Goal: Find specific page/section: Find specific page/section

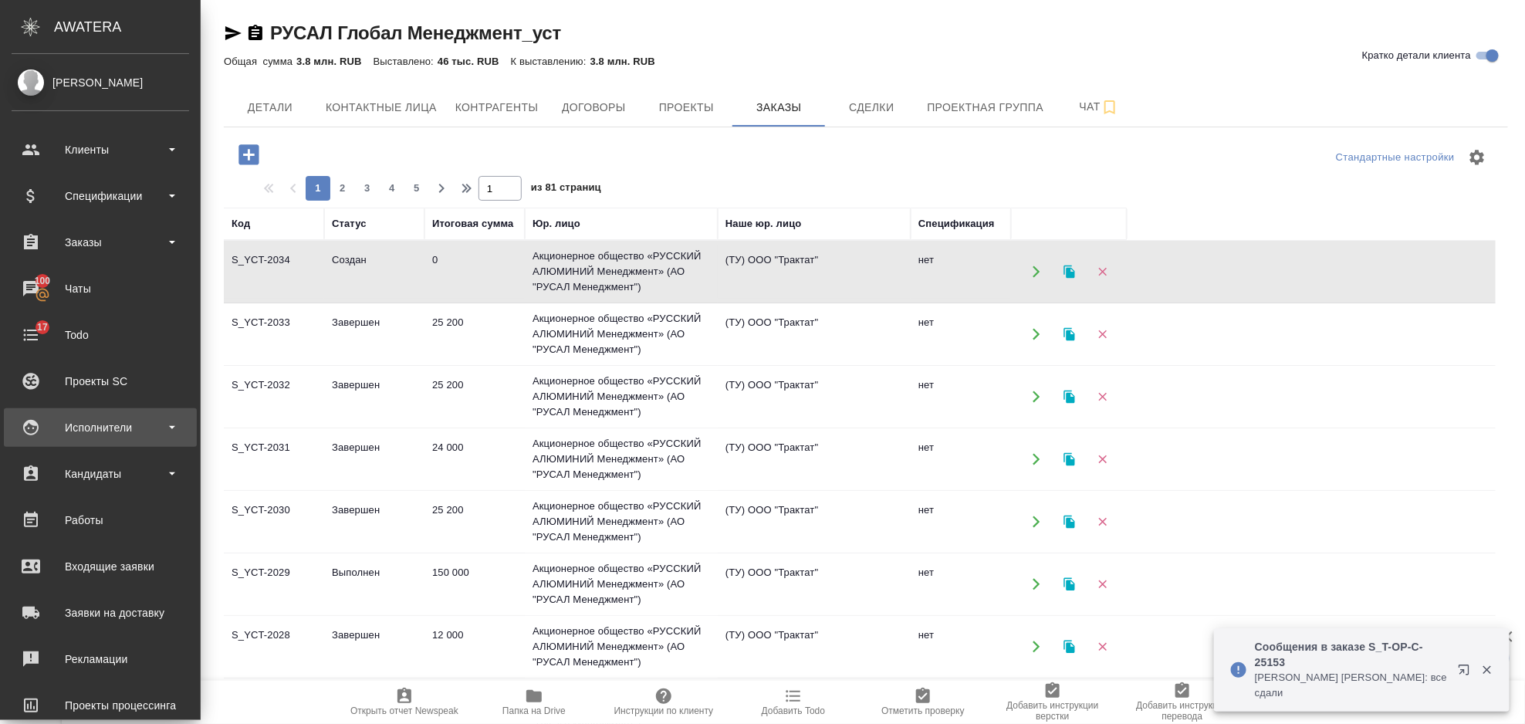
click at [104, 421] on div "Исполнители" at bounding box center [101, 427] width 178 height 23
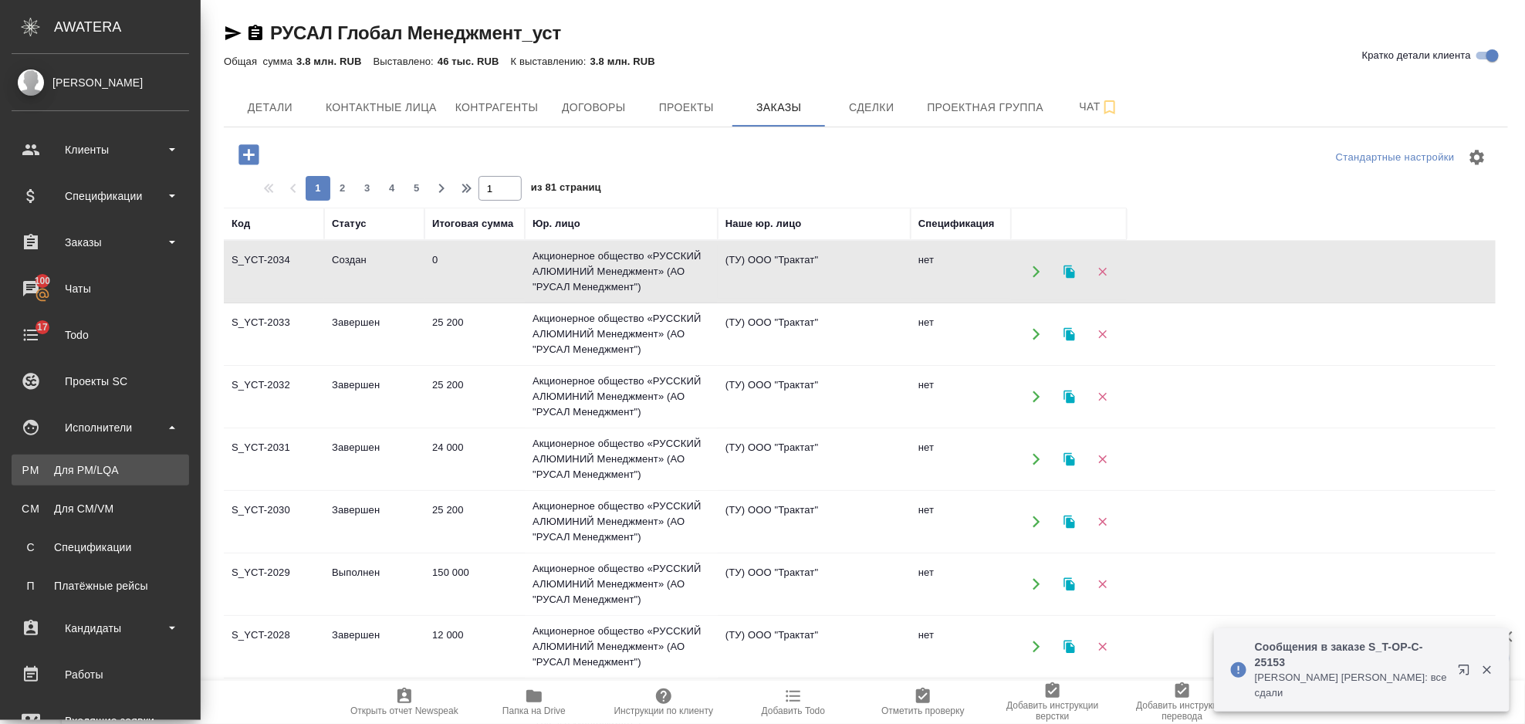
click at [99, 472] on div "Для PM/LQA" at bounding box center [100, 469] width 162 height 15
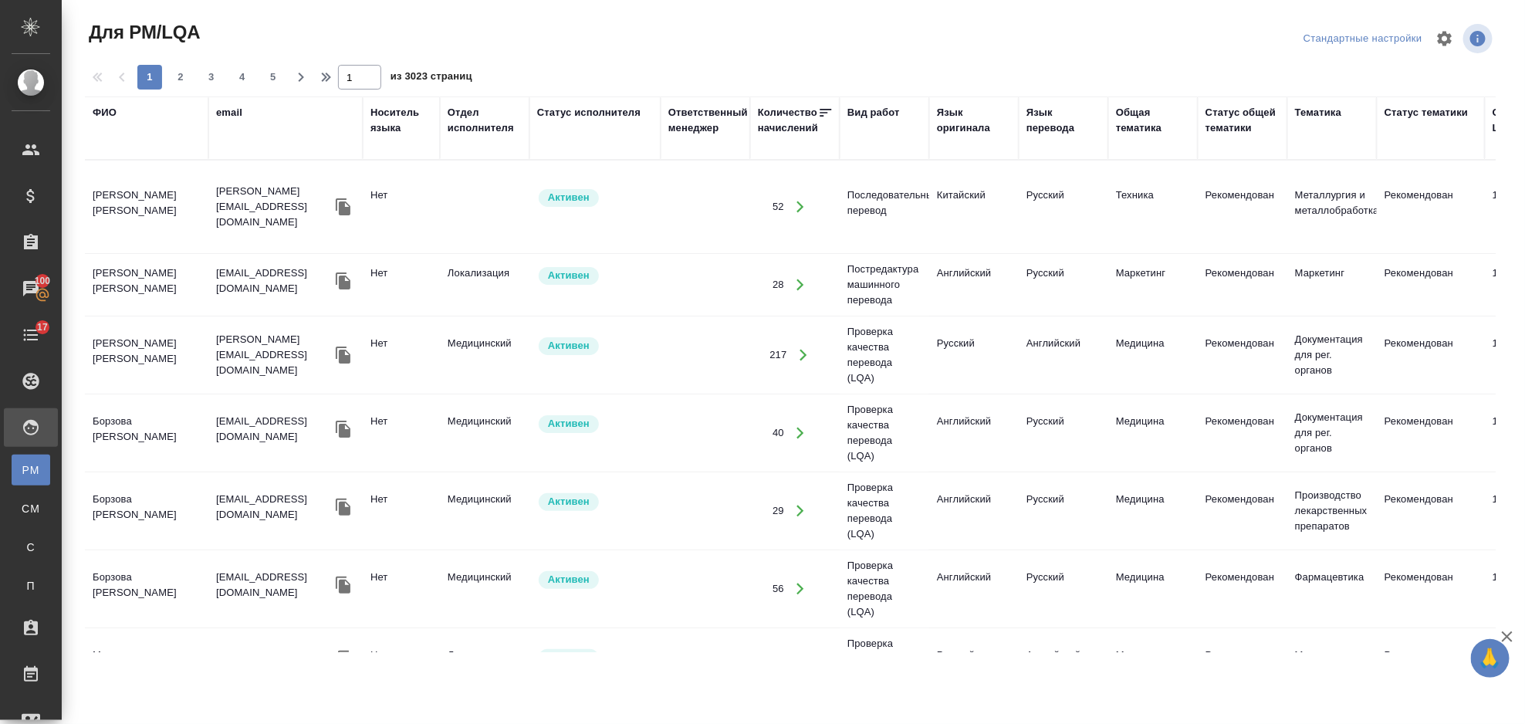
click at [103, 122] on div "ФИО" at bounding box center [147, 128] width 108 height 46
click at [107, 110] on div "ФИО" at bounding box center [105, 112] width 24 height 15
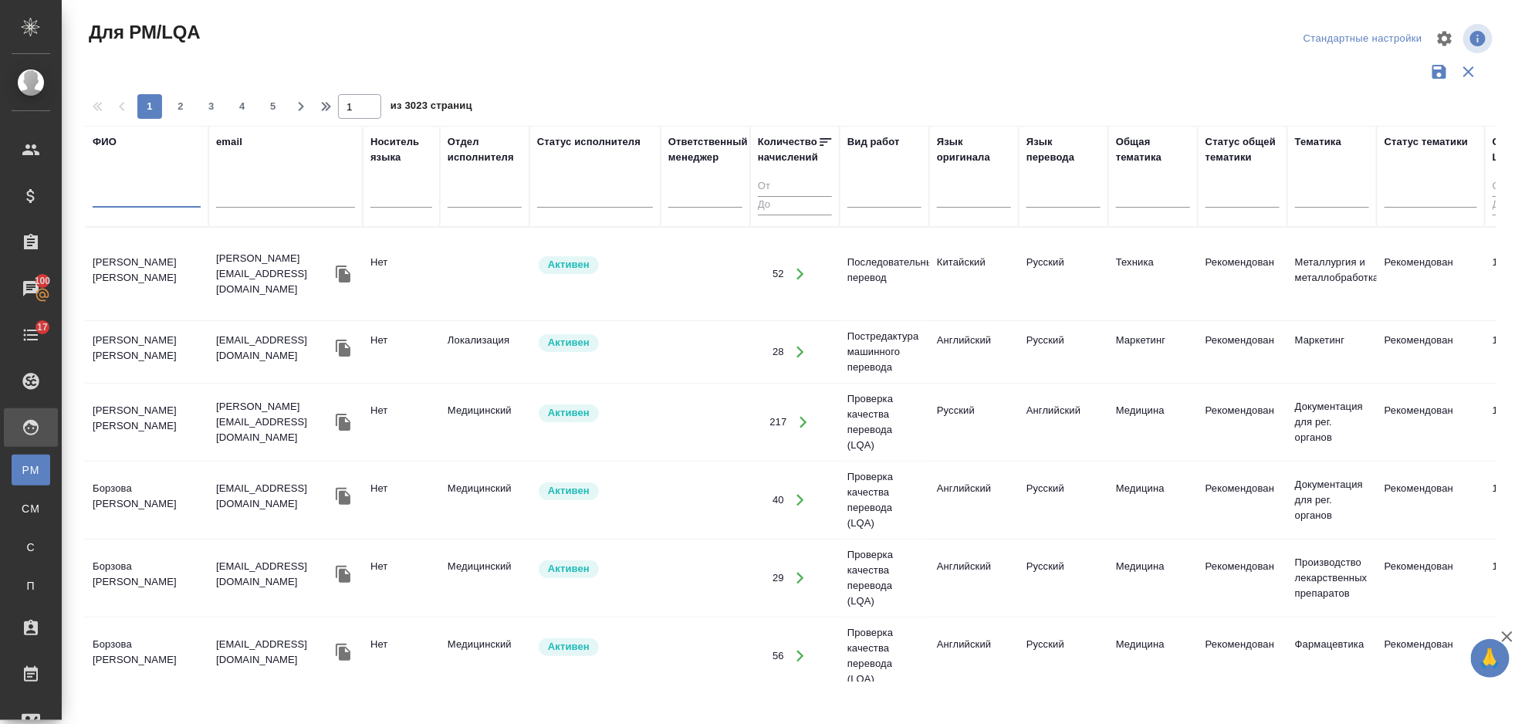
click at [139, 192] on input "text" at bounding box center [147, 197] width 108 height 19
type input "Ферапонтова"
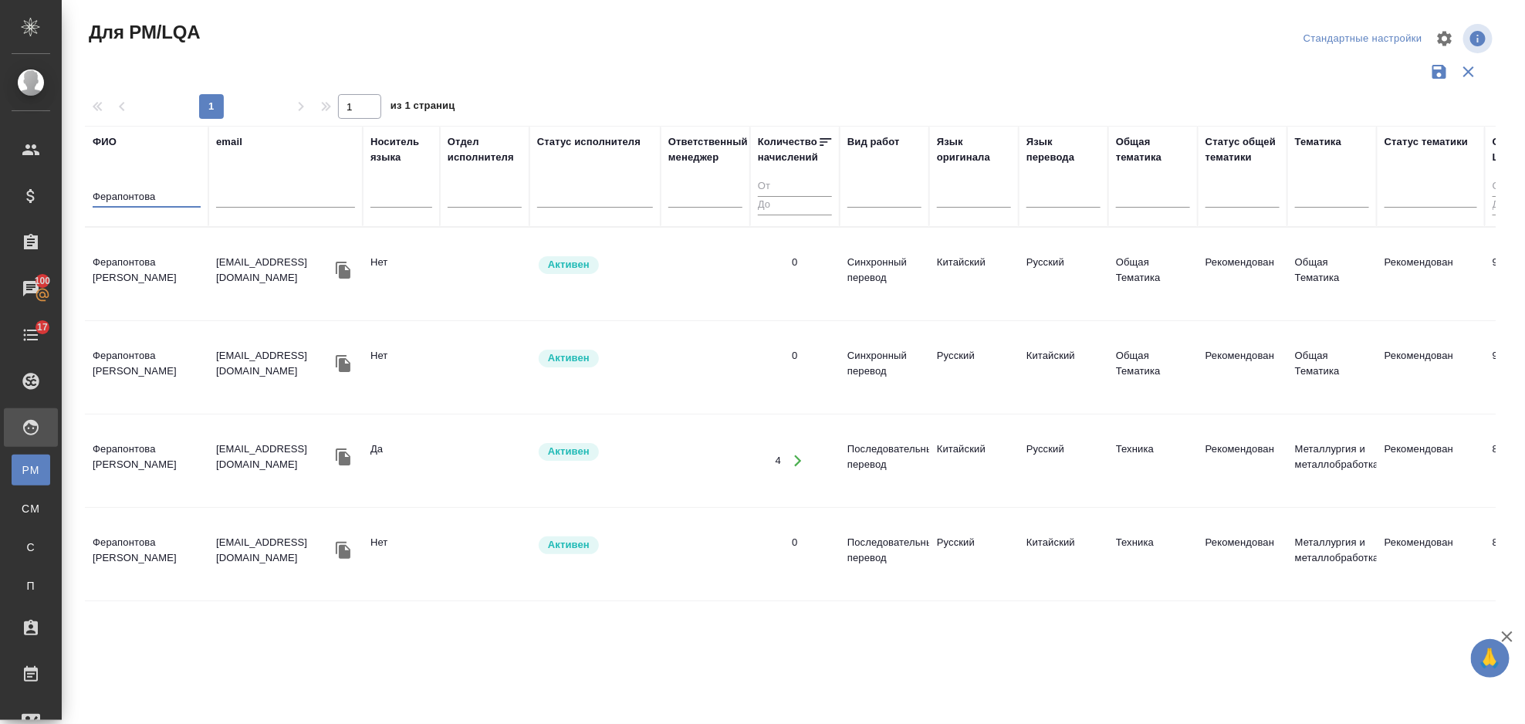
click at [105, 434] on td "[PERSON_NAME]" at bounding box center [147, 461] width 124 height 54
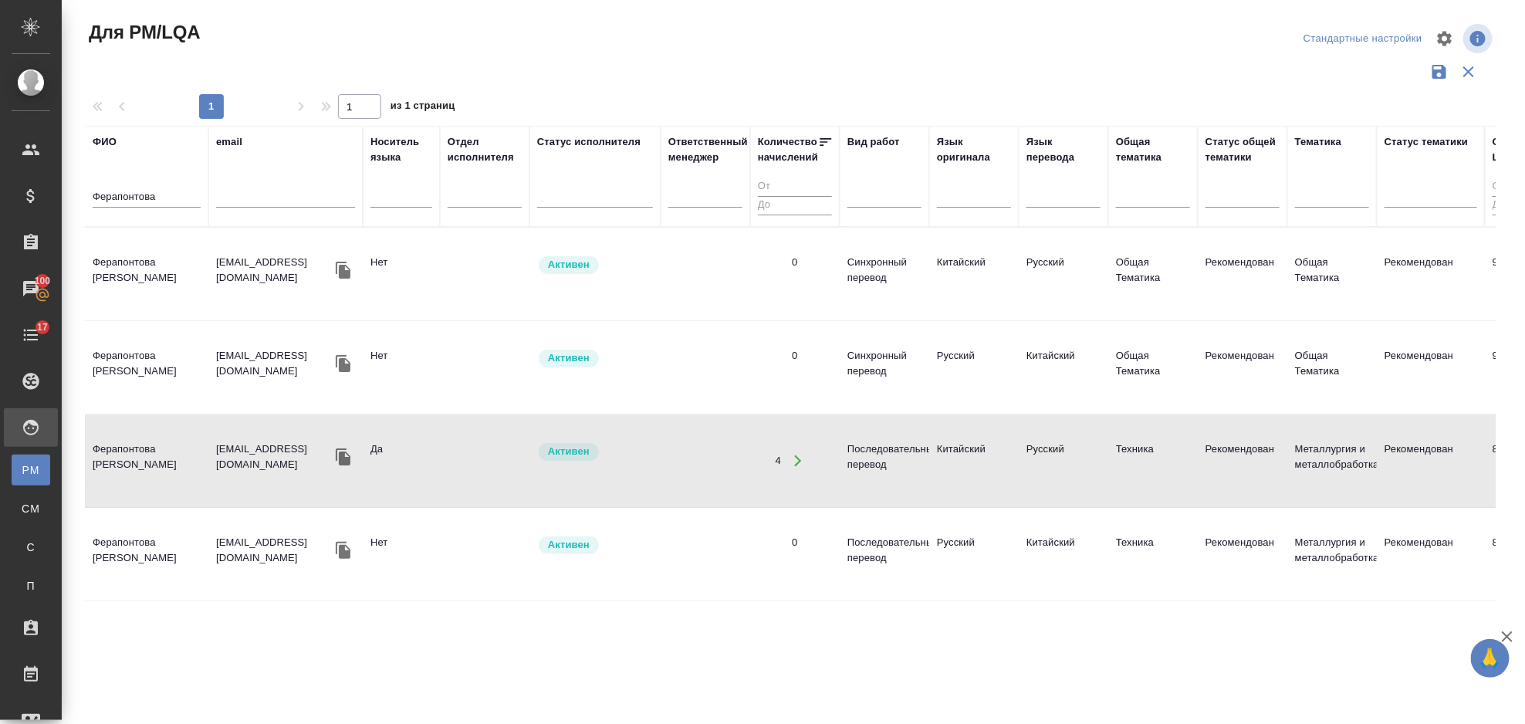
click at [105, 434] on td "[PERSON_NAME]" at bounding box center [147, 461] width 124 height 54
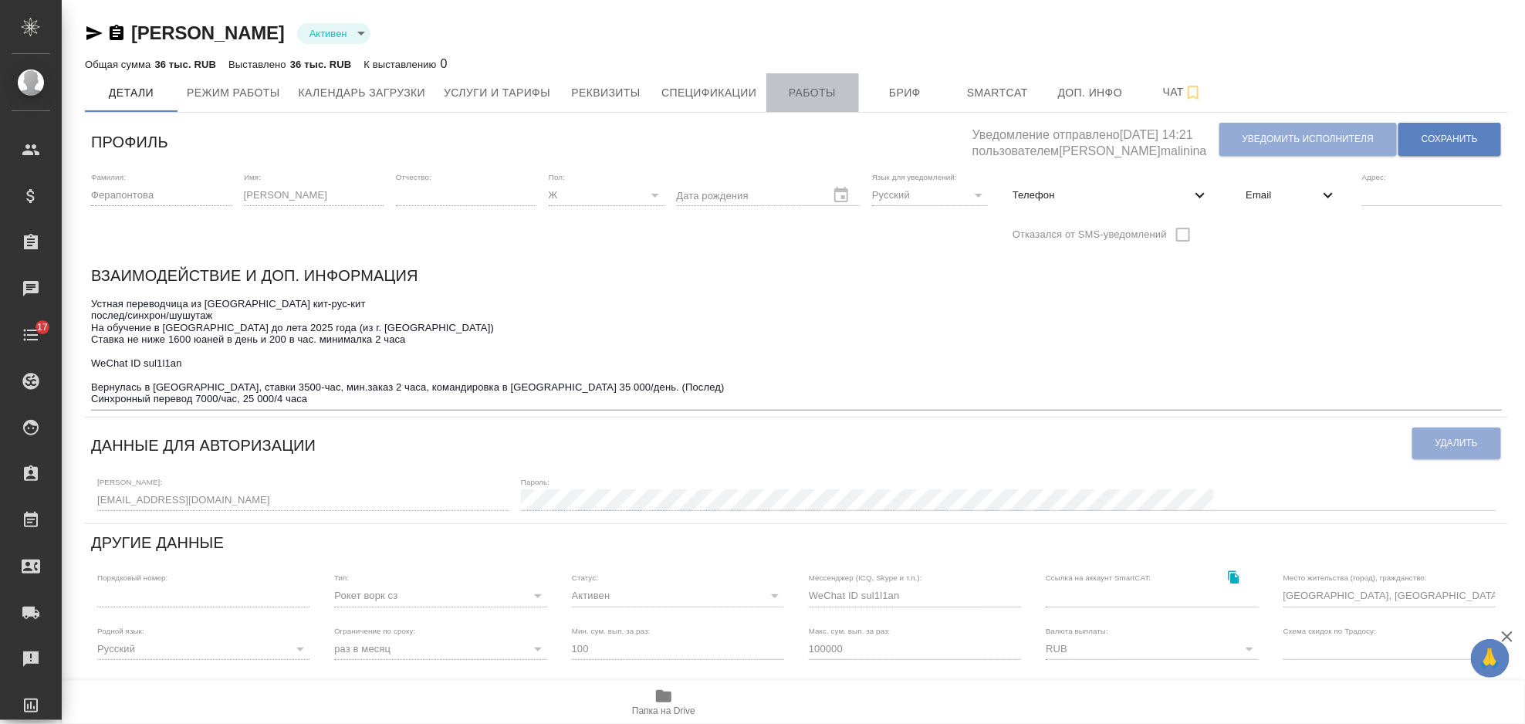
click at [817, 102] on button "Работы" at bounding box center [813, 92] width 93 height 39
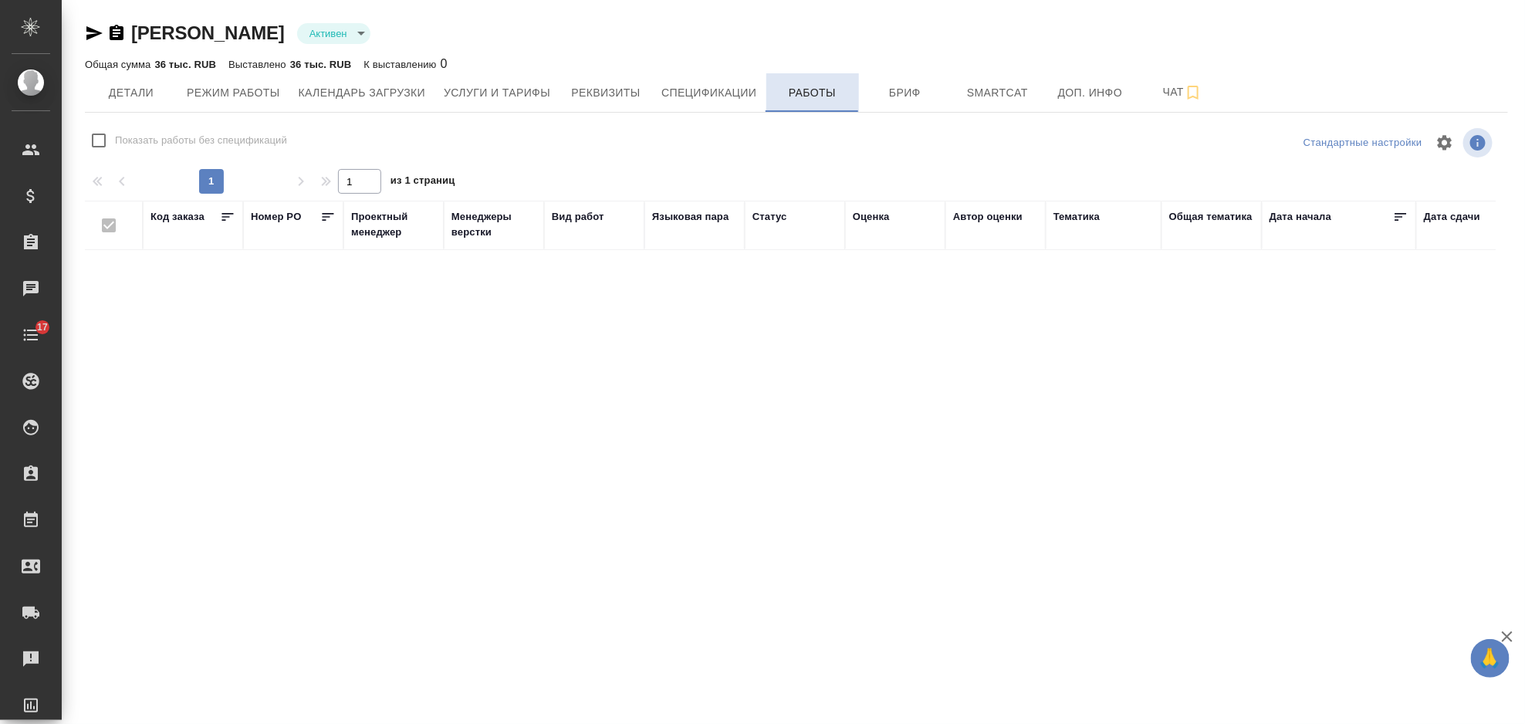
checkbox input "false"
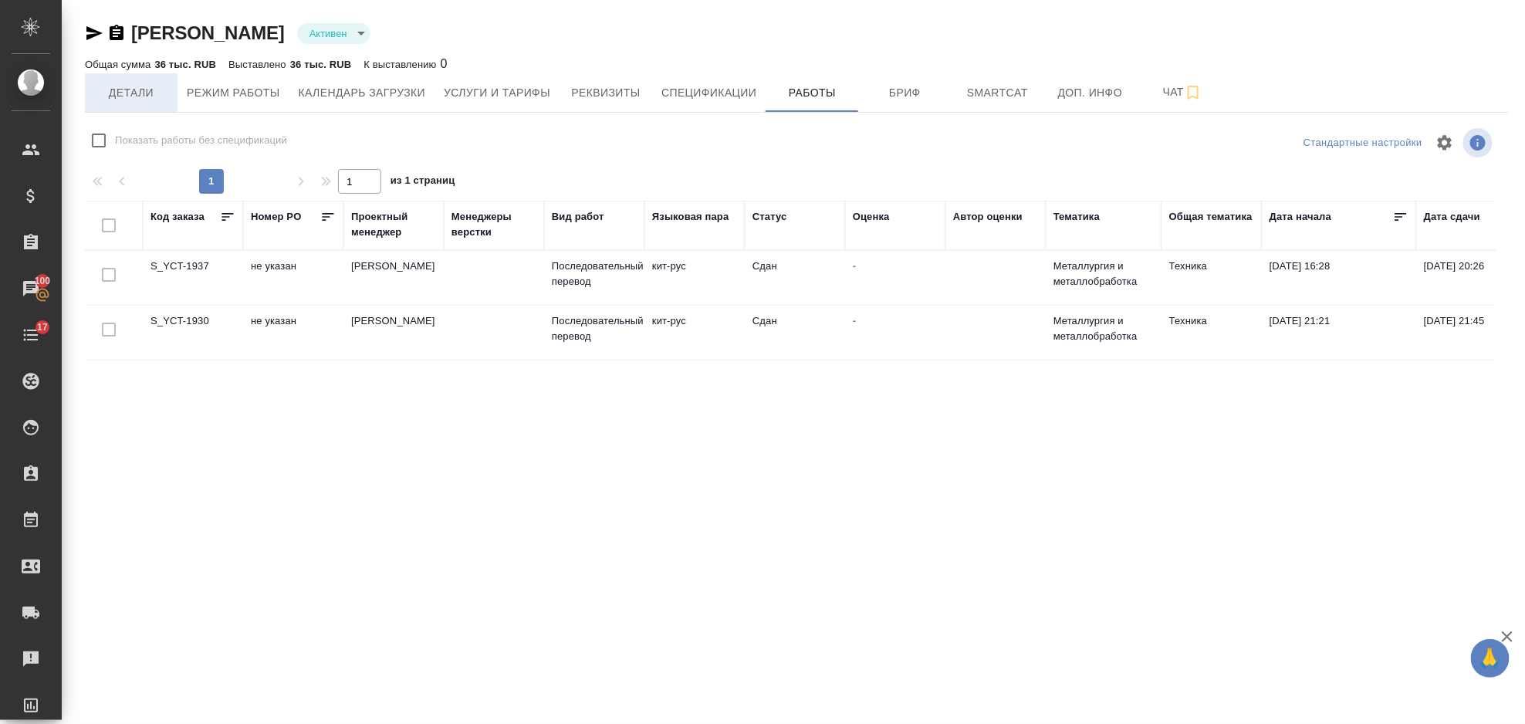
click at [133, 98] on span "Детали" at bounding box center [131, 92] width 74 height 19
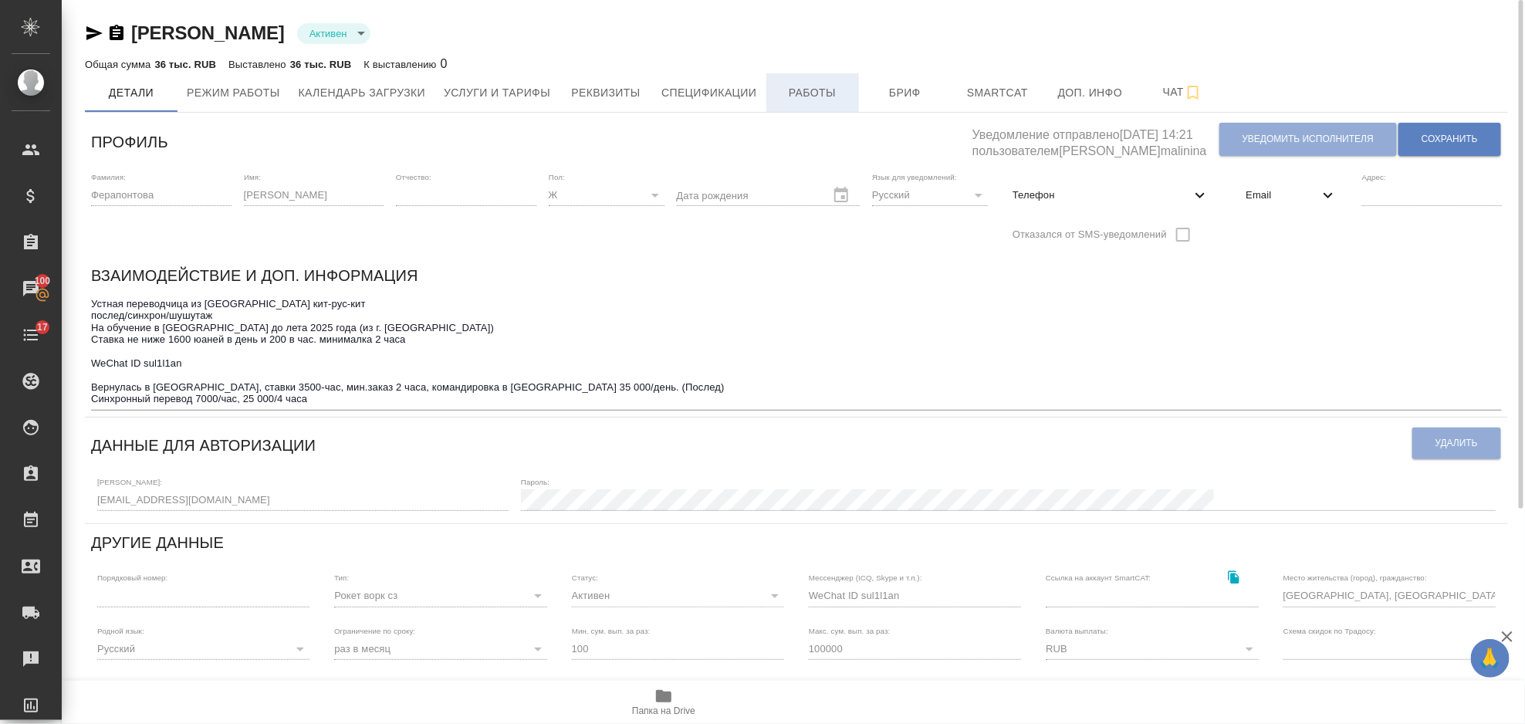
click at [786, 102] on button "Работы" at bounding box center [813, 92] width 93 height 39
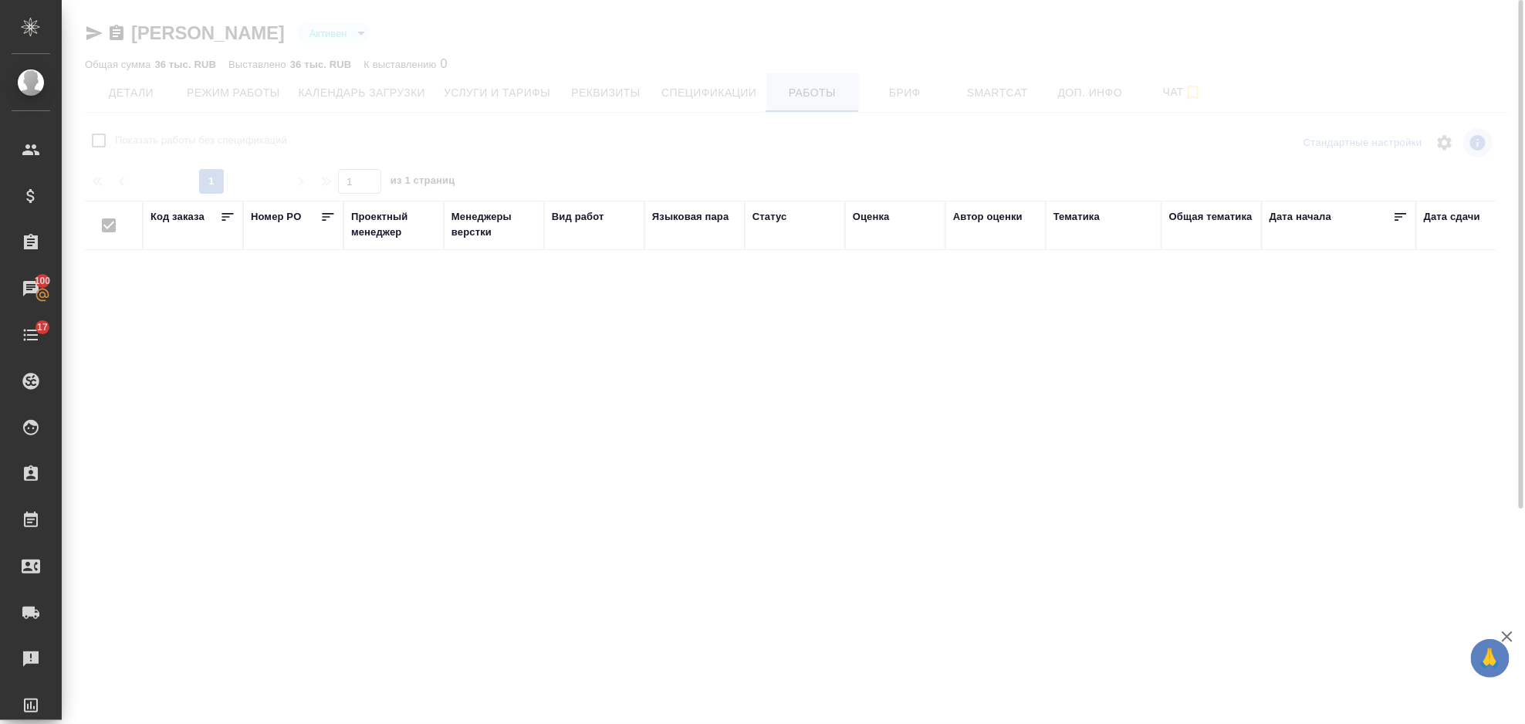
checkbox input "false"
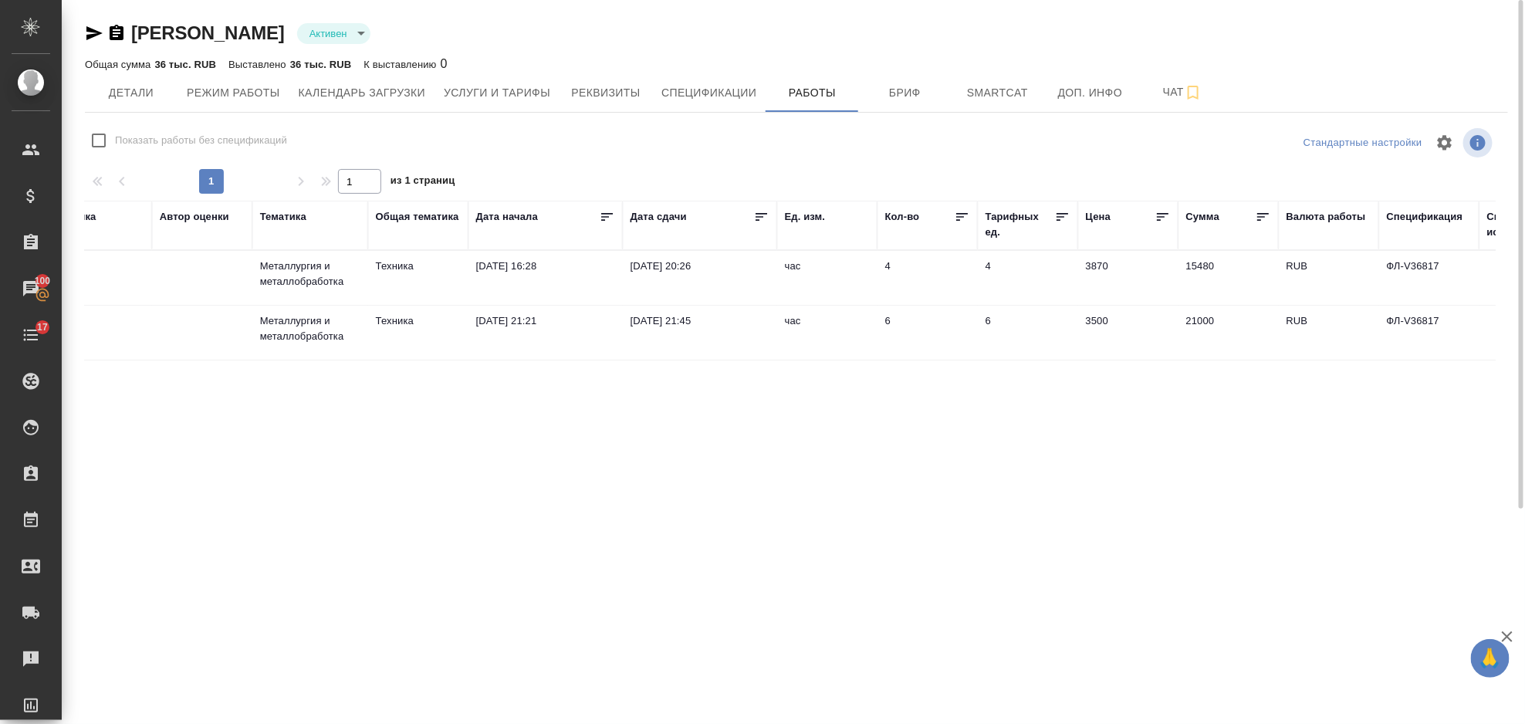
scroll to position [0, 878]
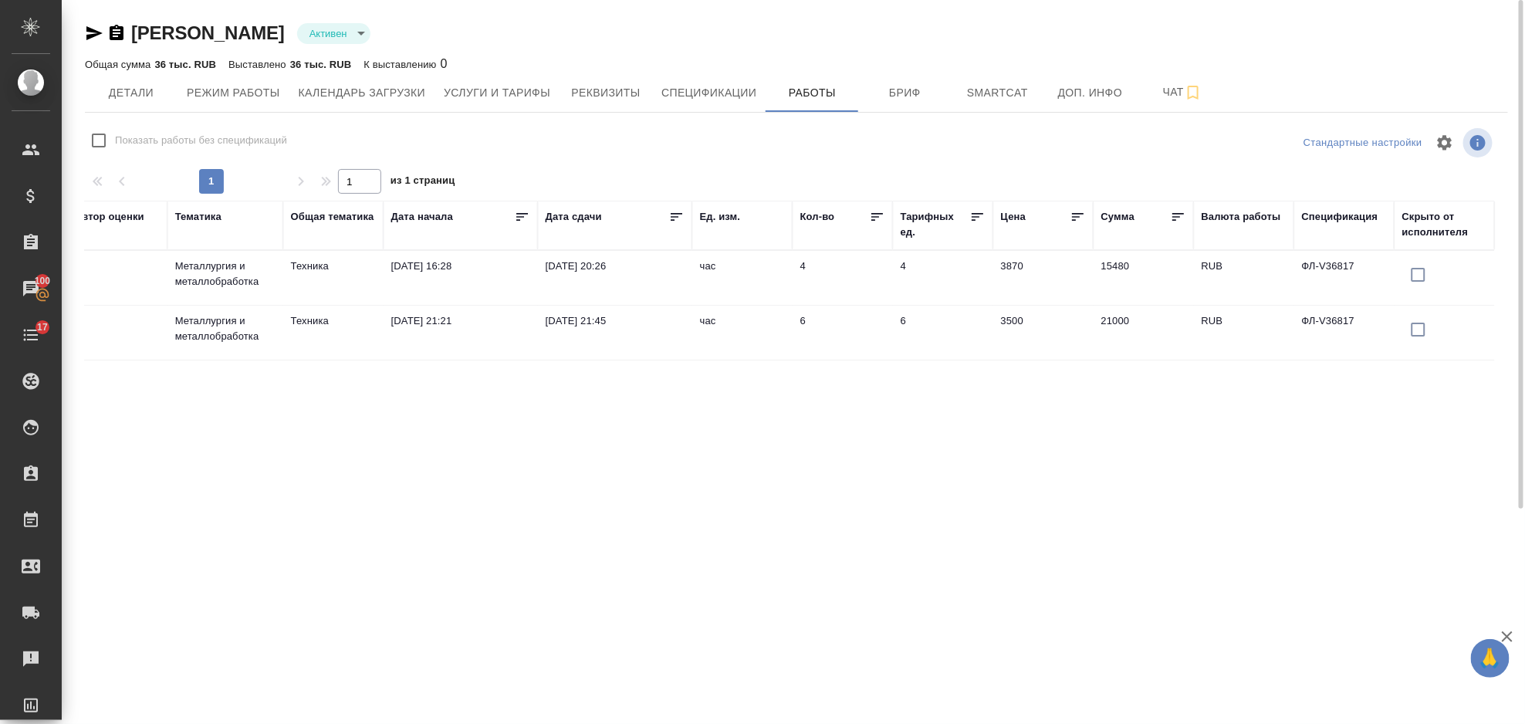
click at [240, 271] on p "Металлургия и металлобработка" at bounding box center [225, 274] width 100 height 31
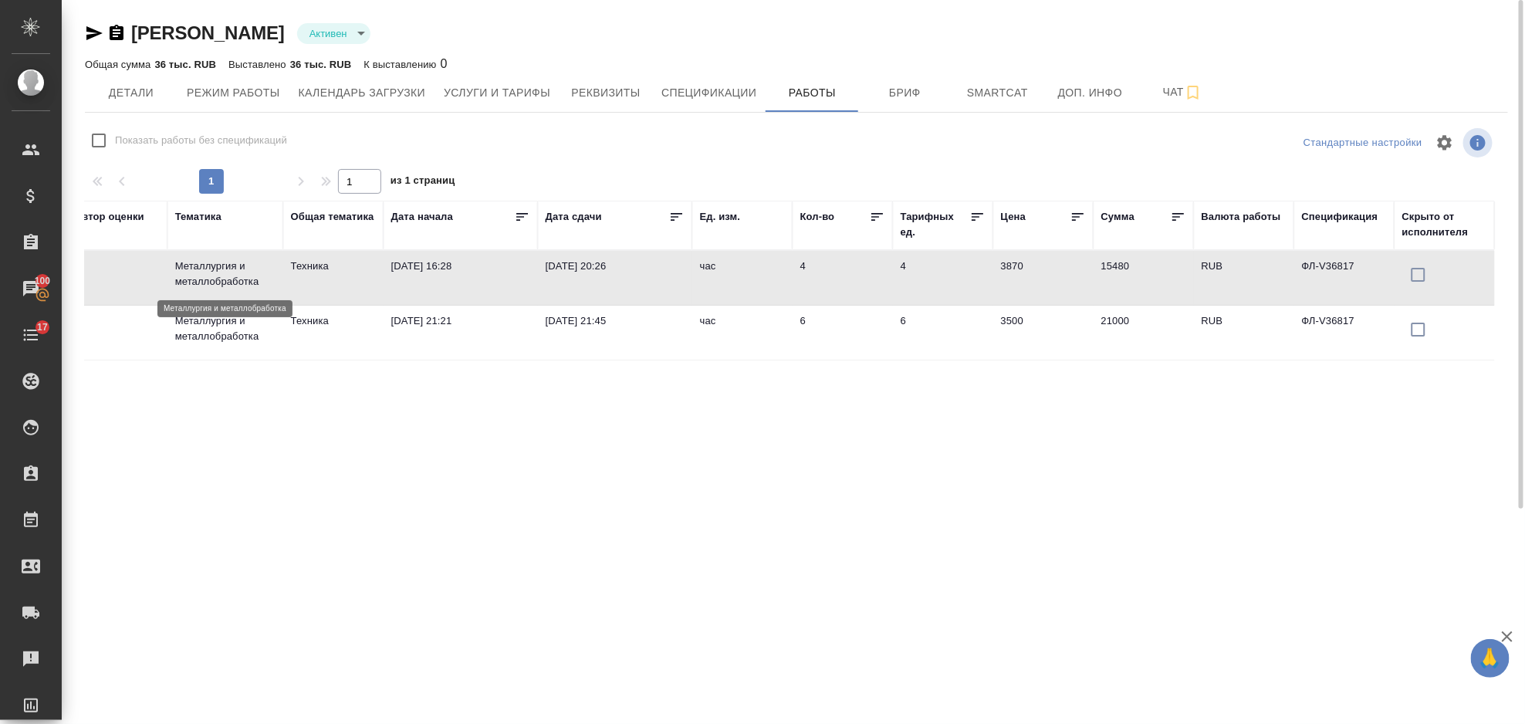
click at [240, 271] on p "Металлургия и металлобработка" at bounding box center [225, 274] width 100 height 31
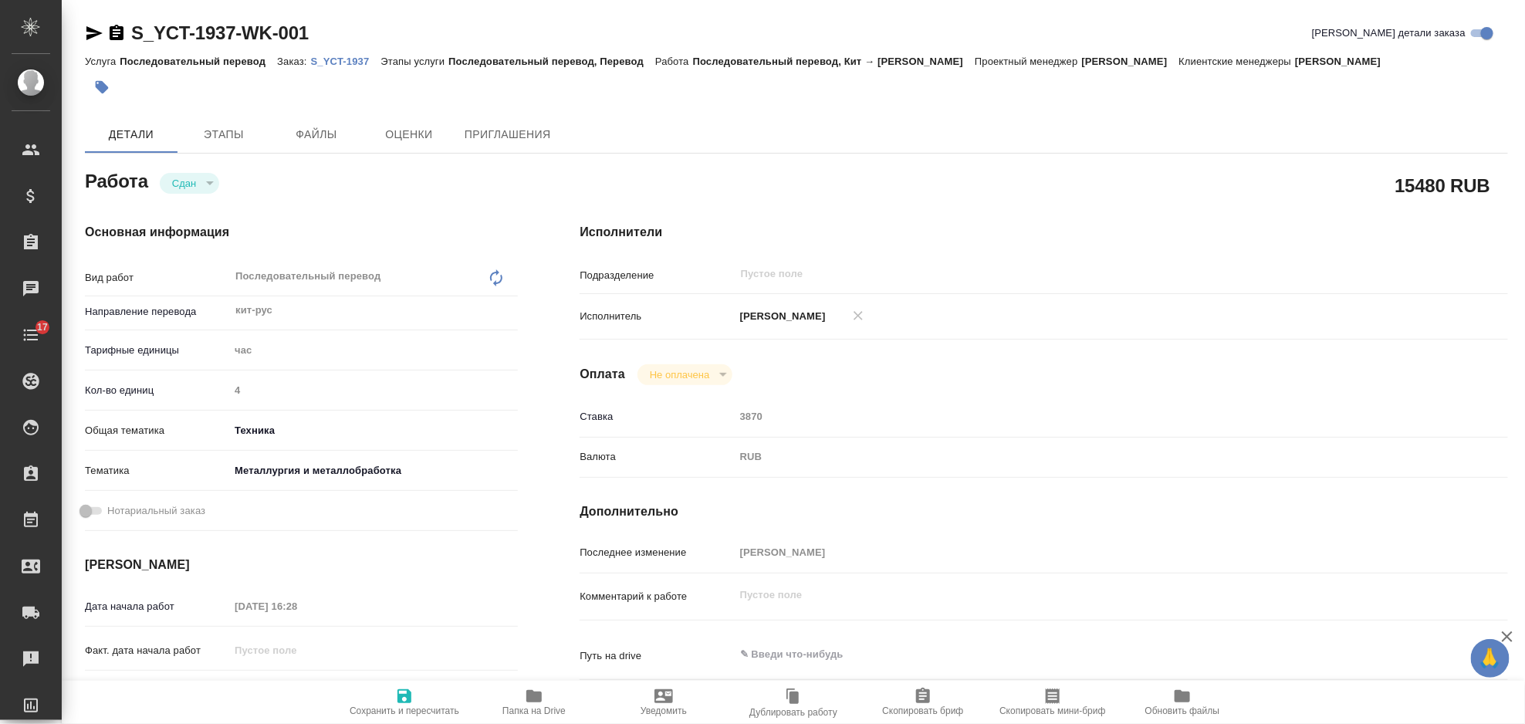
type textarea "x"
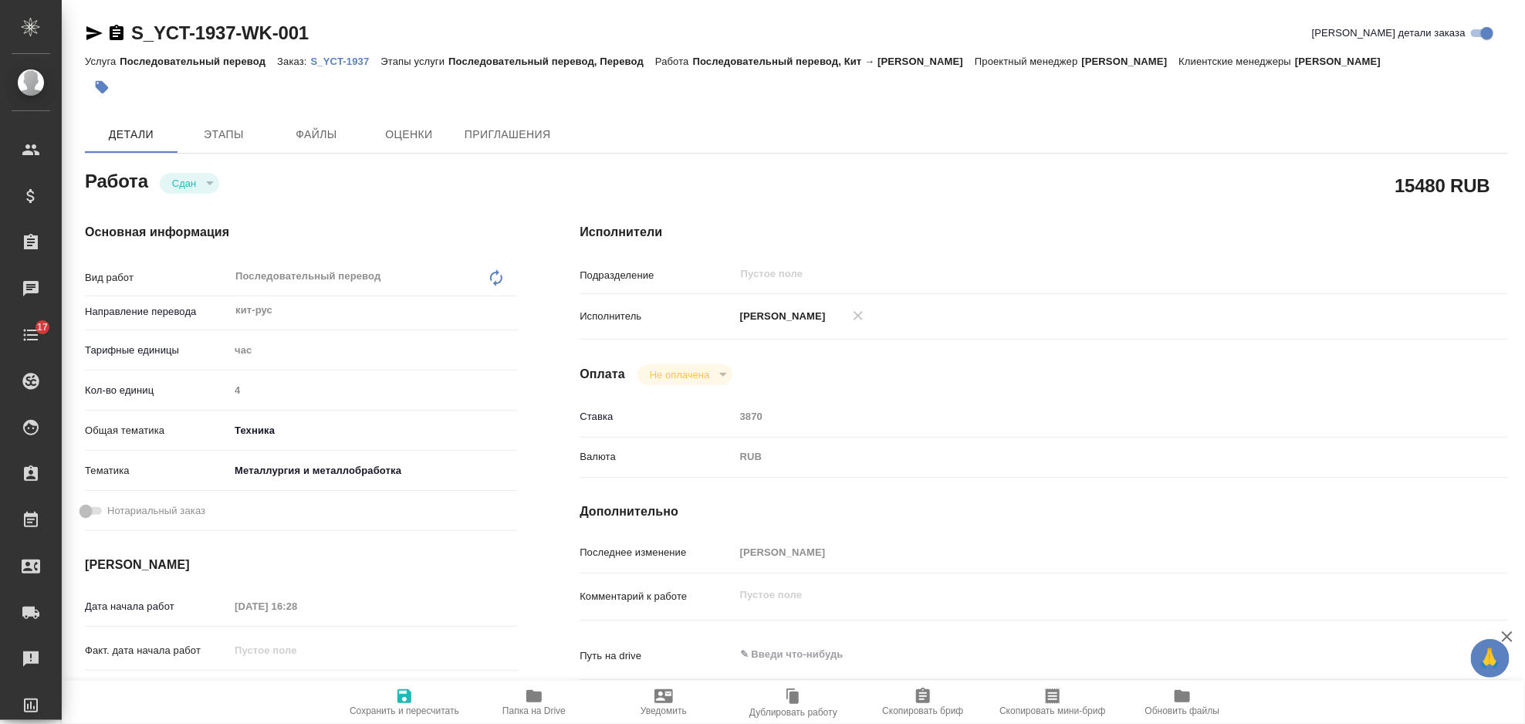
type textarea "x"
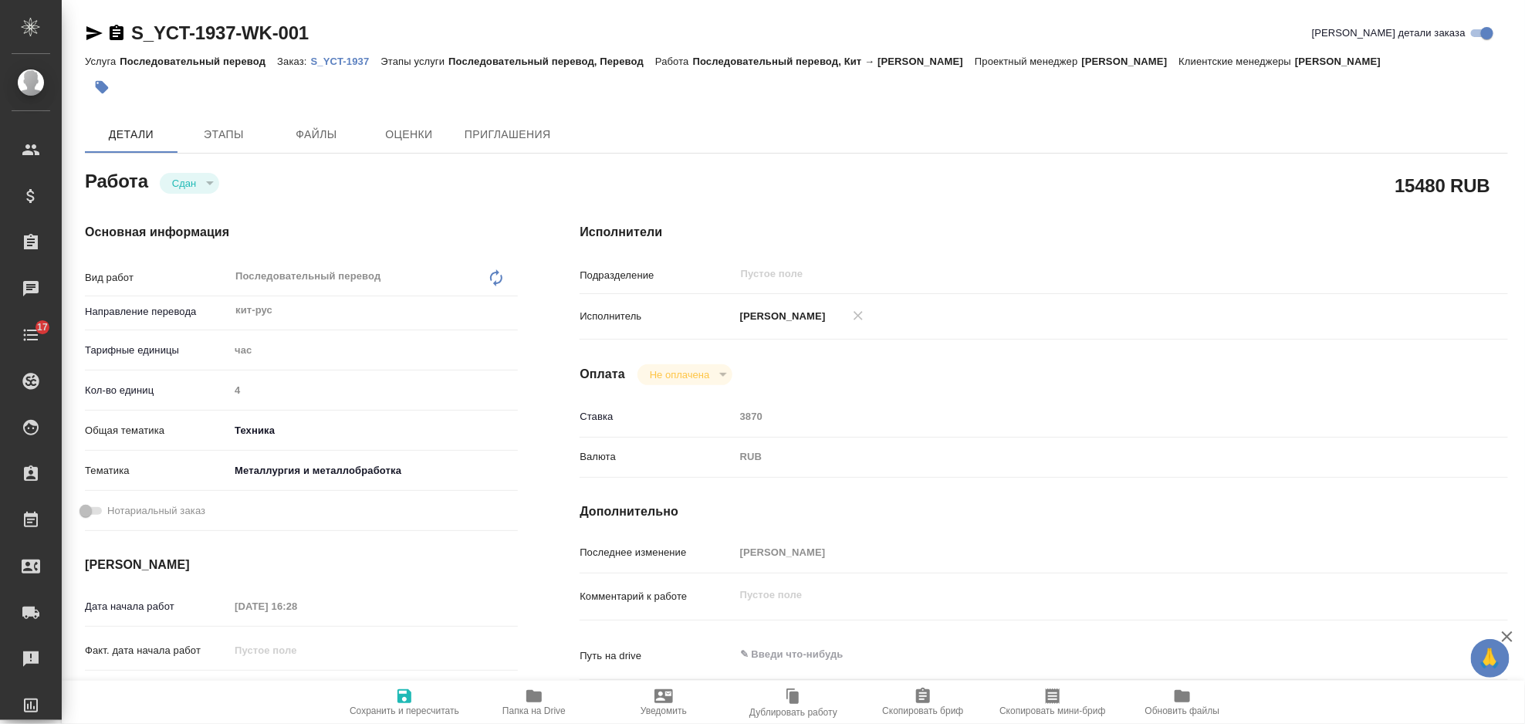
type textarea "x"
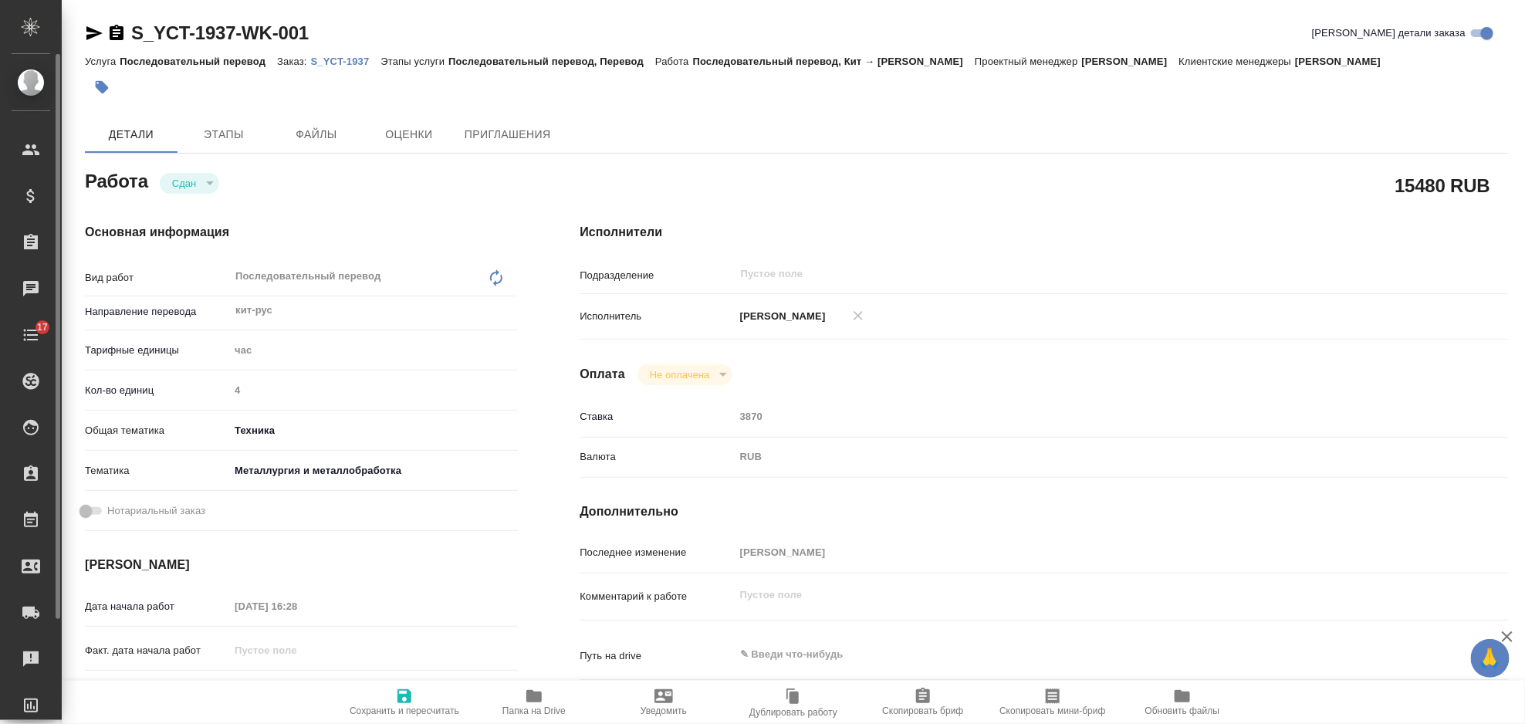
type textarea "x"
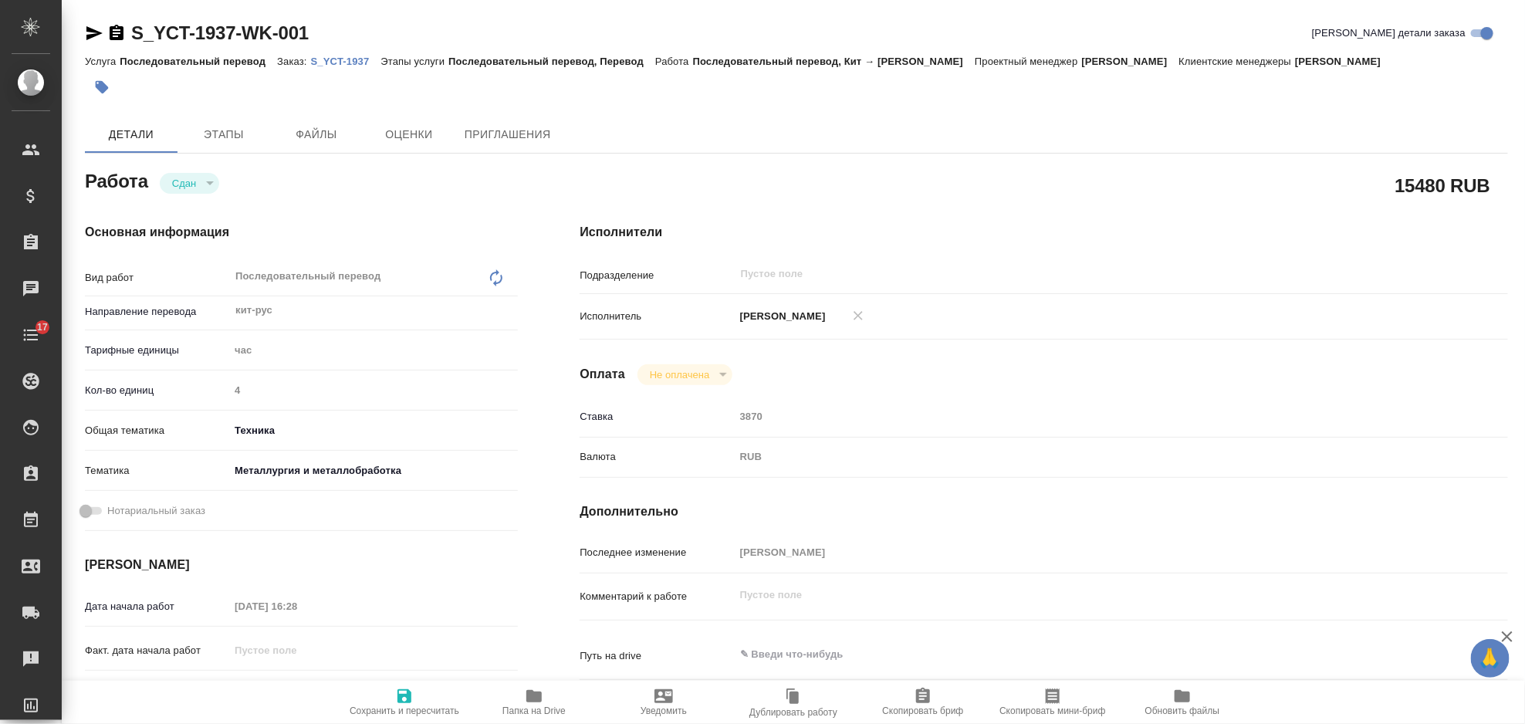
type textarea "x"
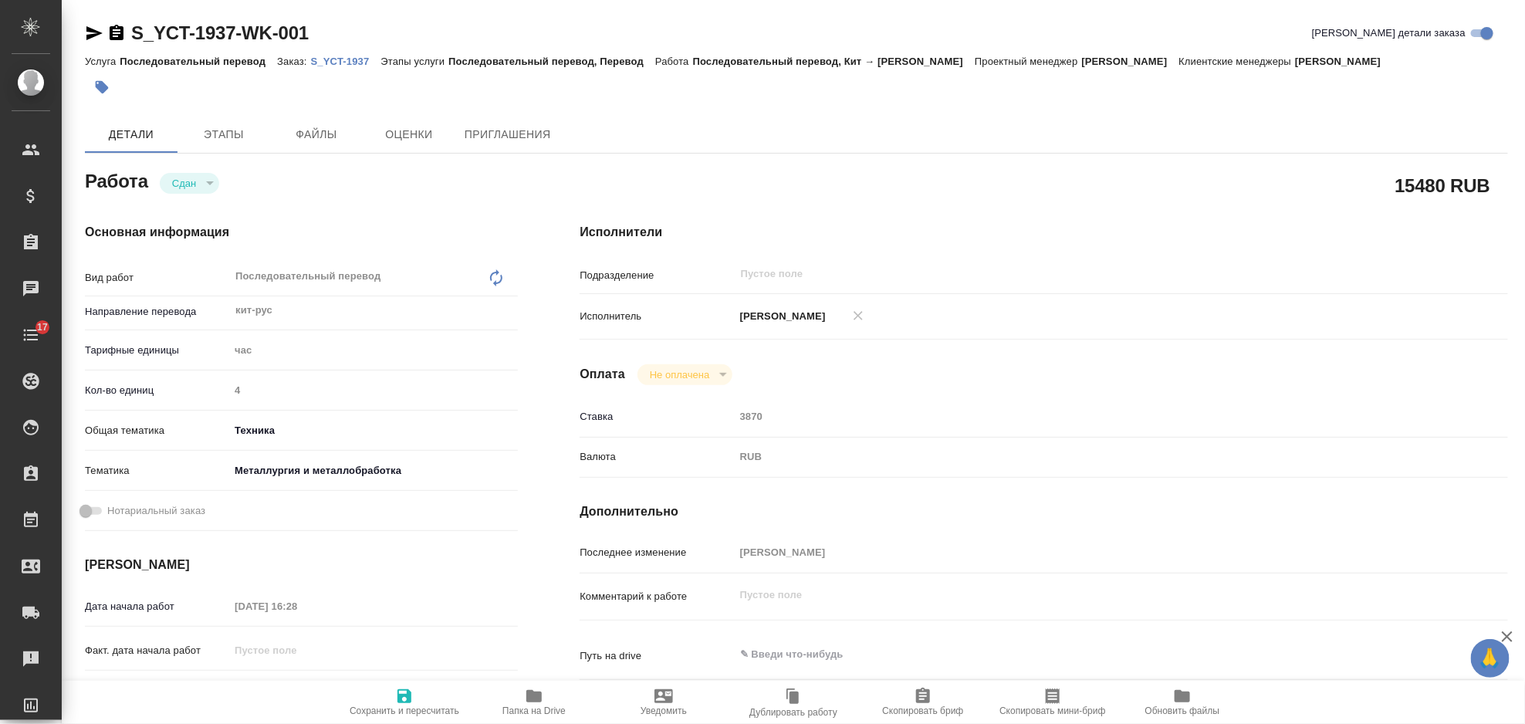
click at [326, 63] on p "S_YCT-1937" at bounding box center [346, 62] width 70 height 12
type textarea "x"
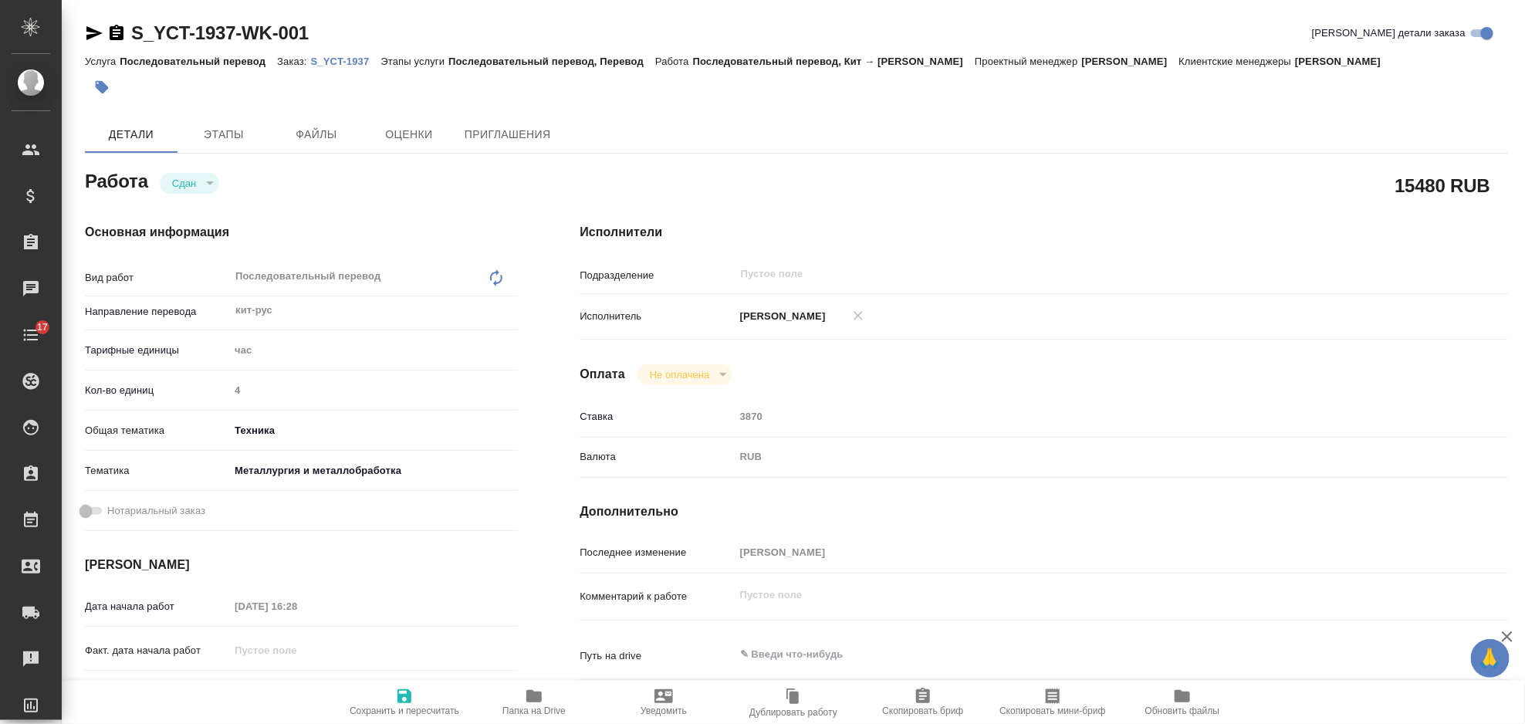
type textarea "x"
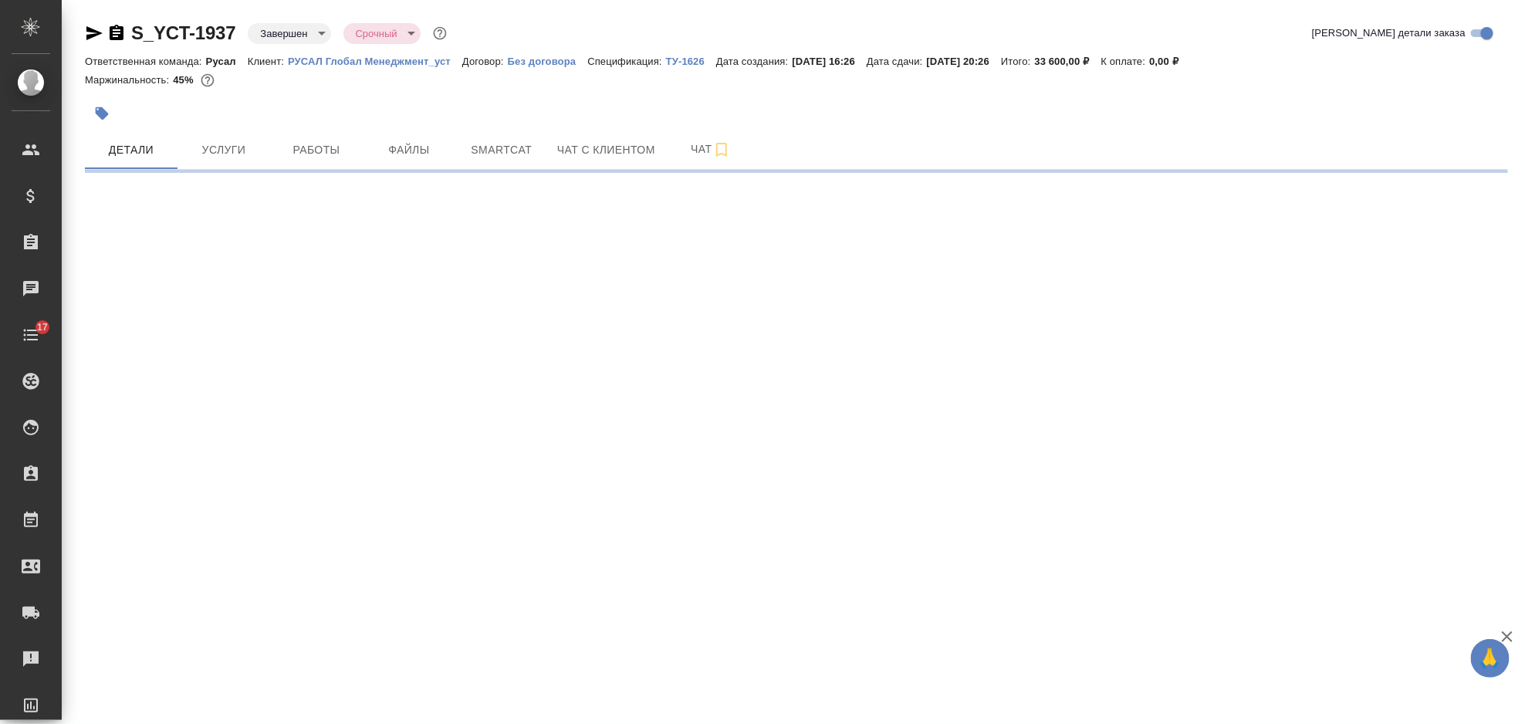
select select "RU"
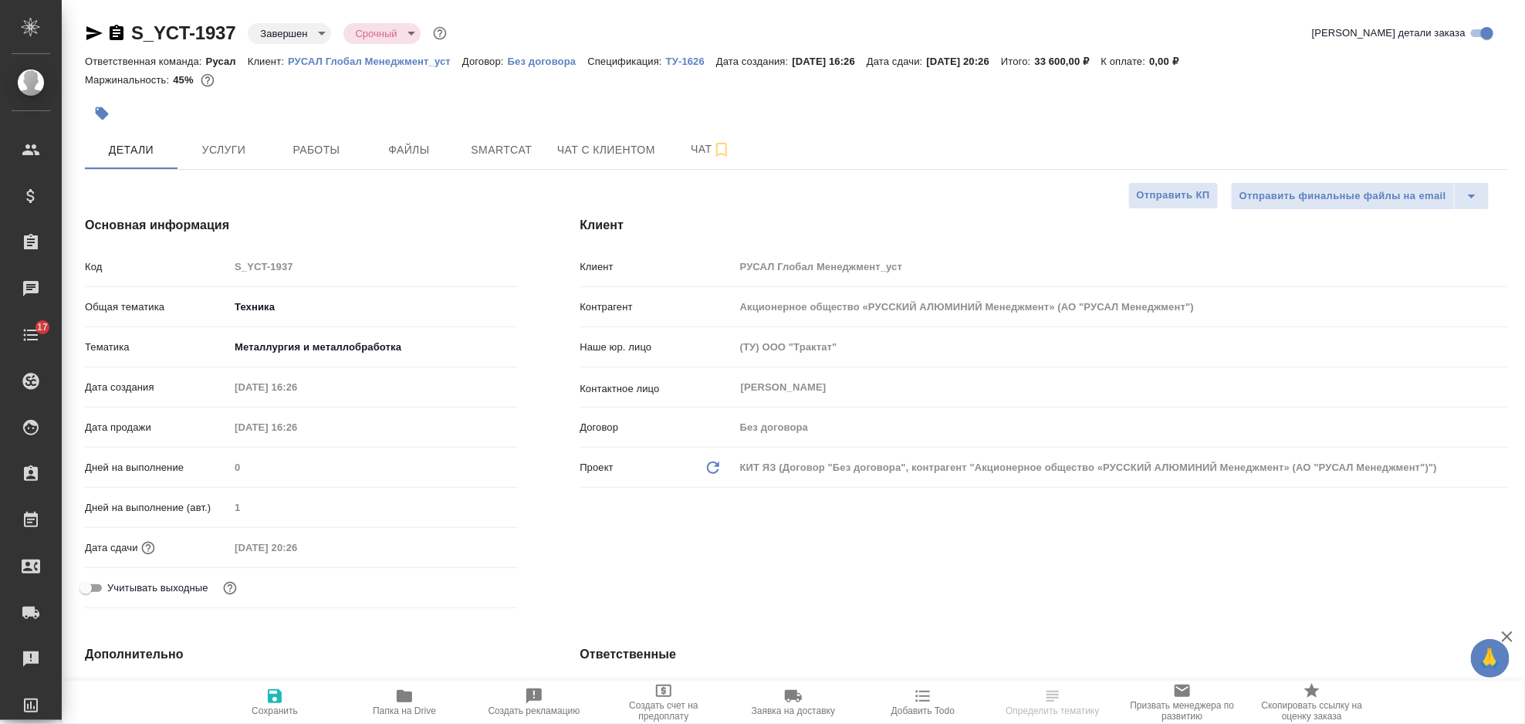
type textarea "x"
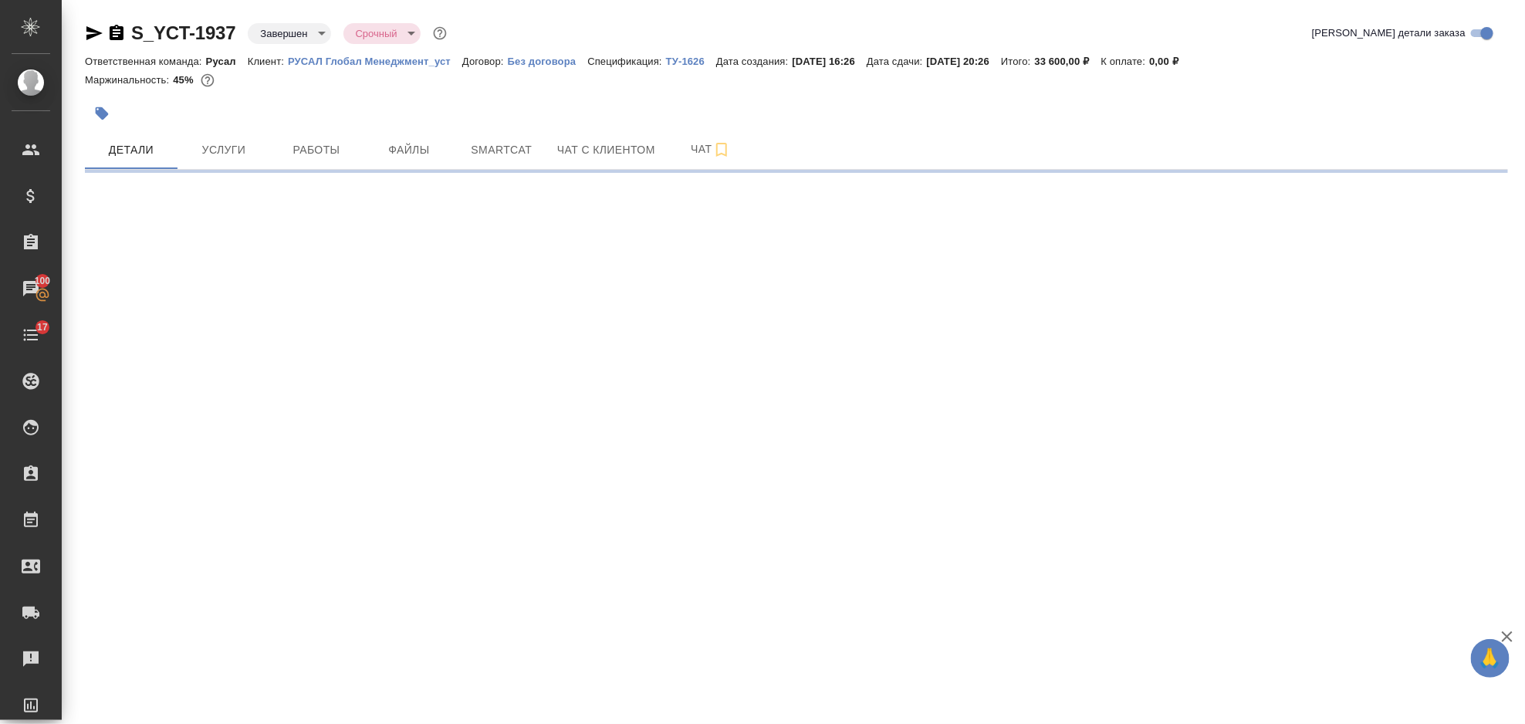
select select "RU"
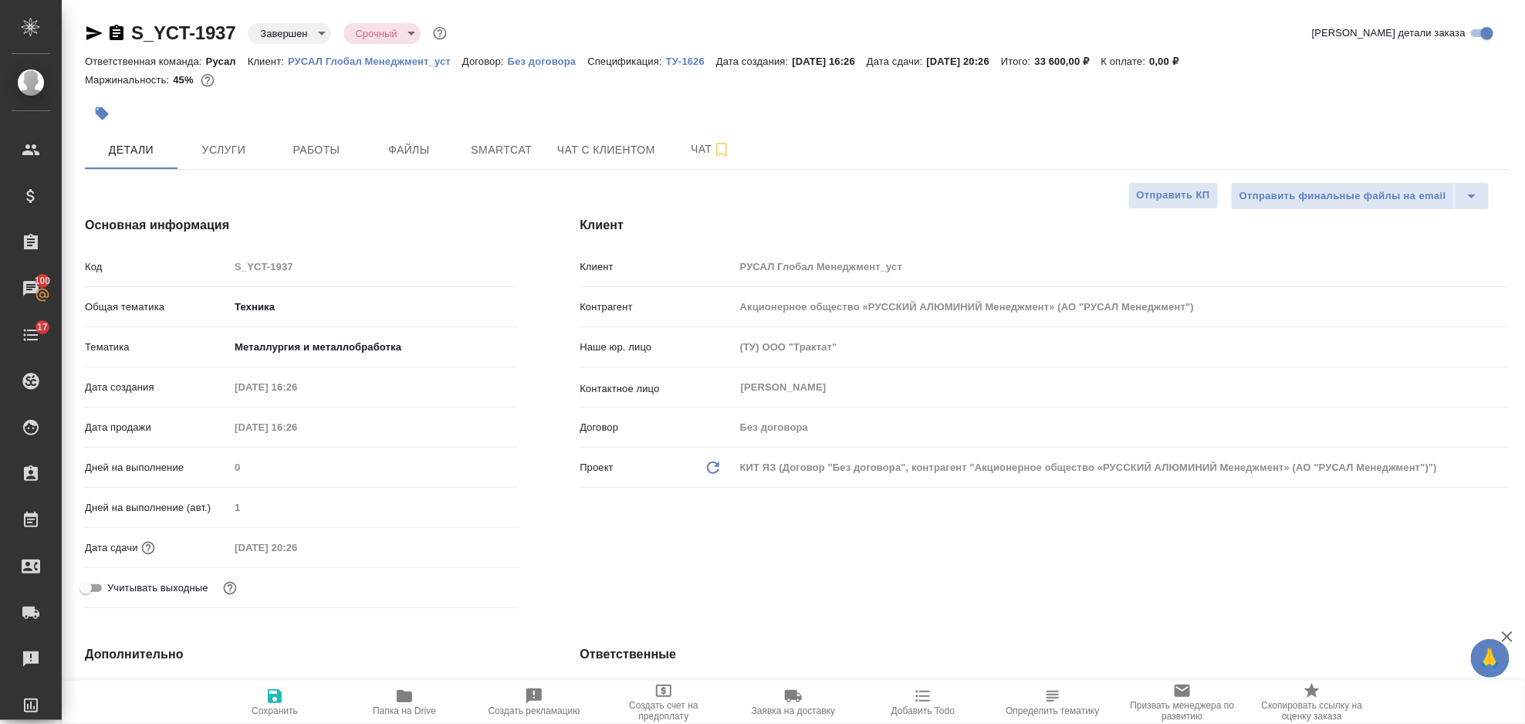
type textarea "x"
click at [252, 145] on span "Услуги" at bounding box center [224, 149] width 74 height 19
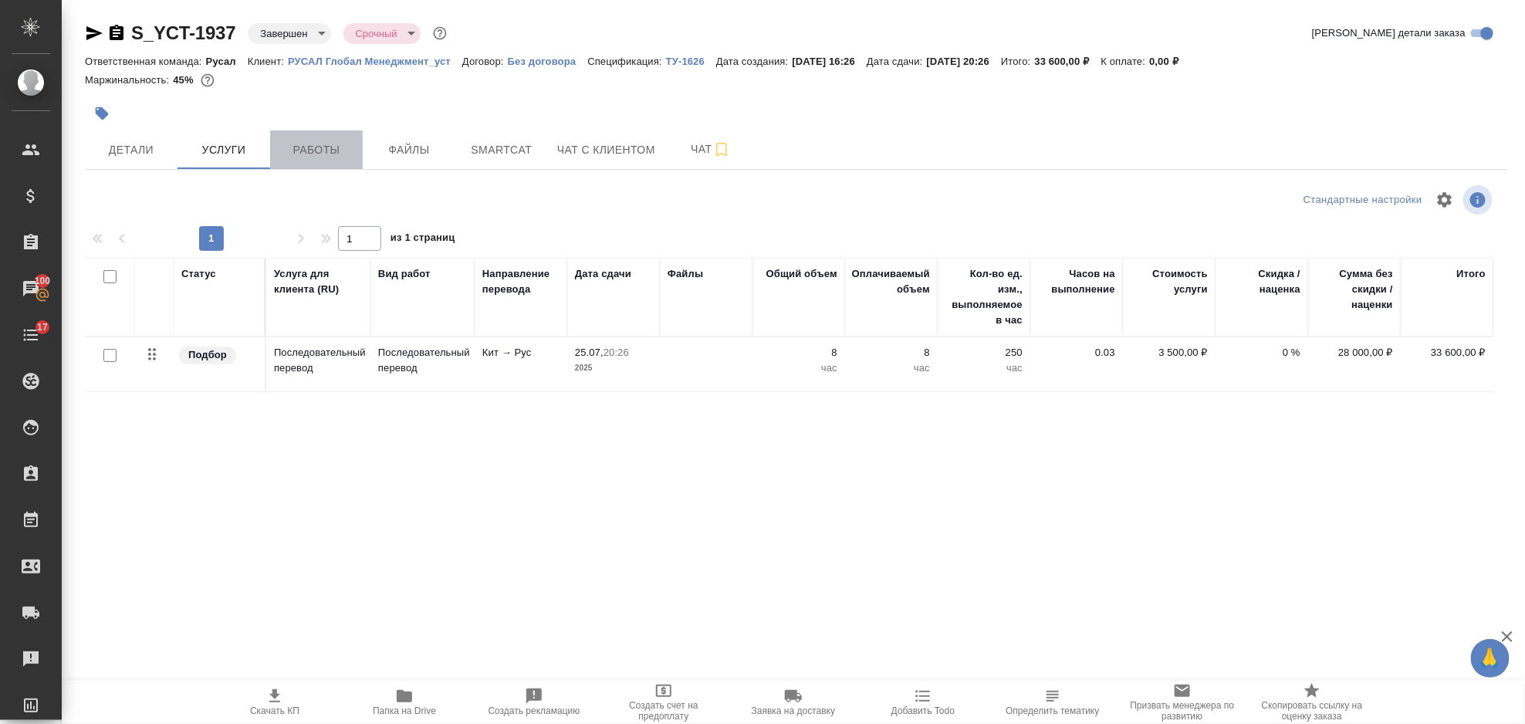
click at [359, 146] on button "Работы" at bounding box center [316, 149] width 93 height 39
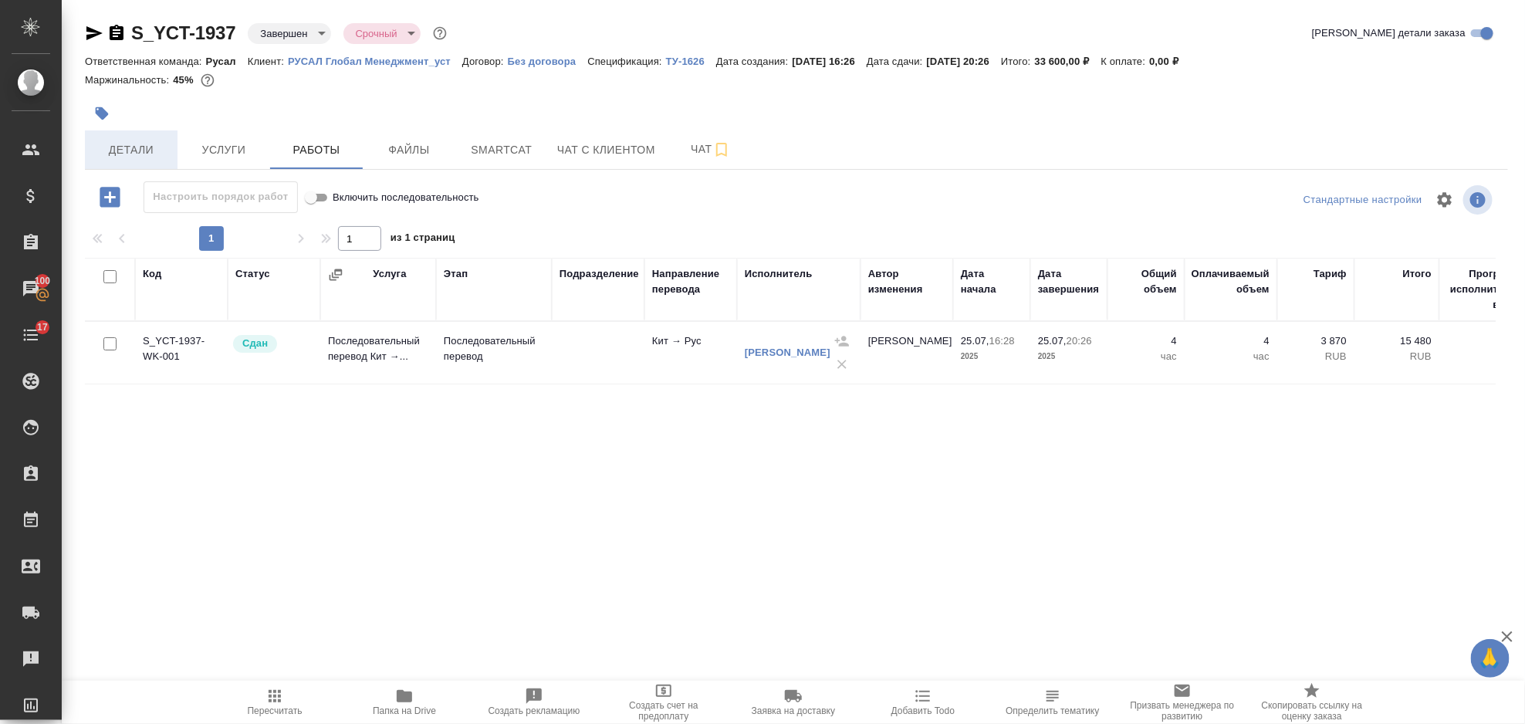
click at [165, 137] on button "Детали" at bounding box center [131, 149] width 93 height 39
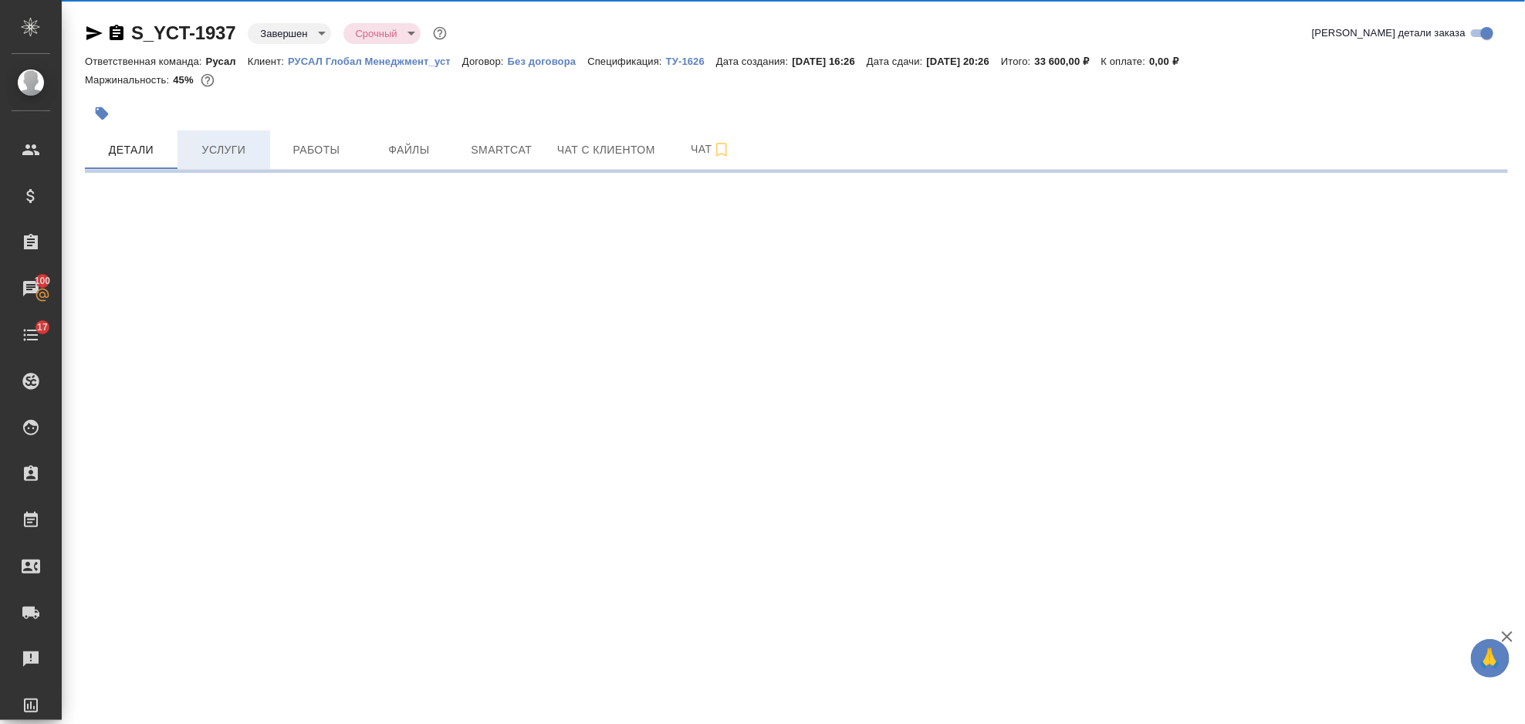
select select "RU"
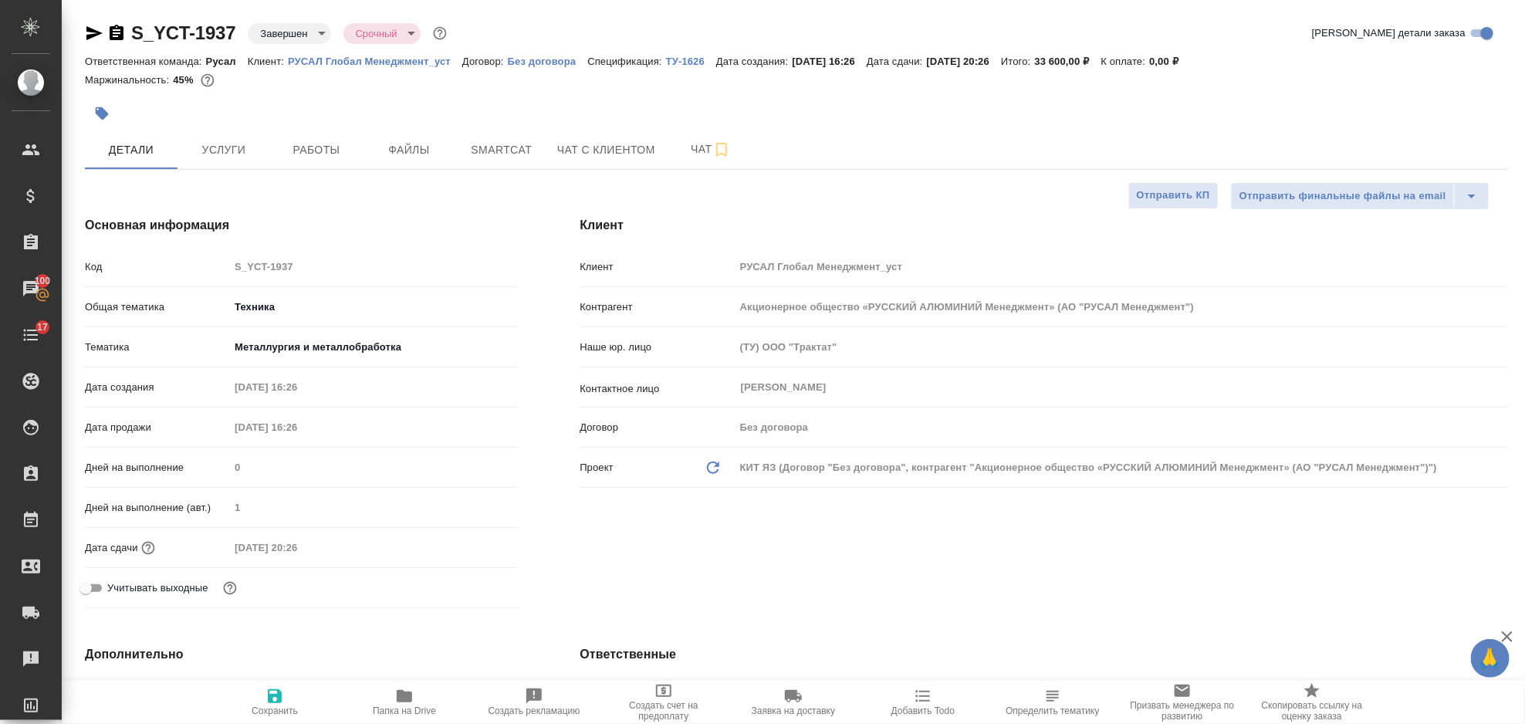
type textarea "x"
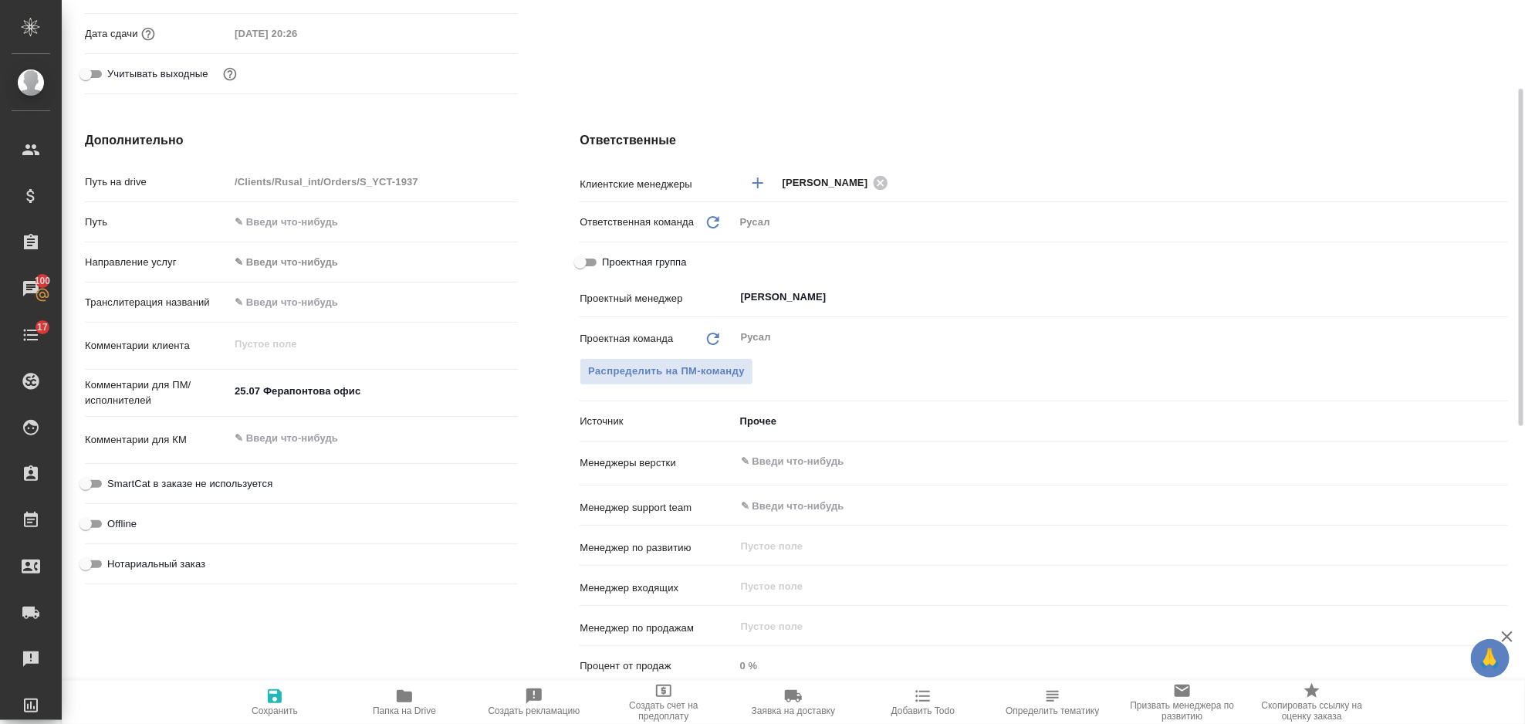
scroll to position [411, 0]
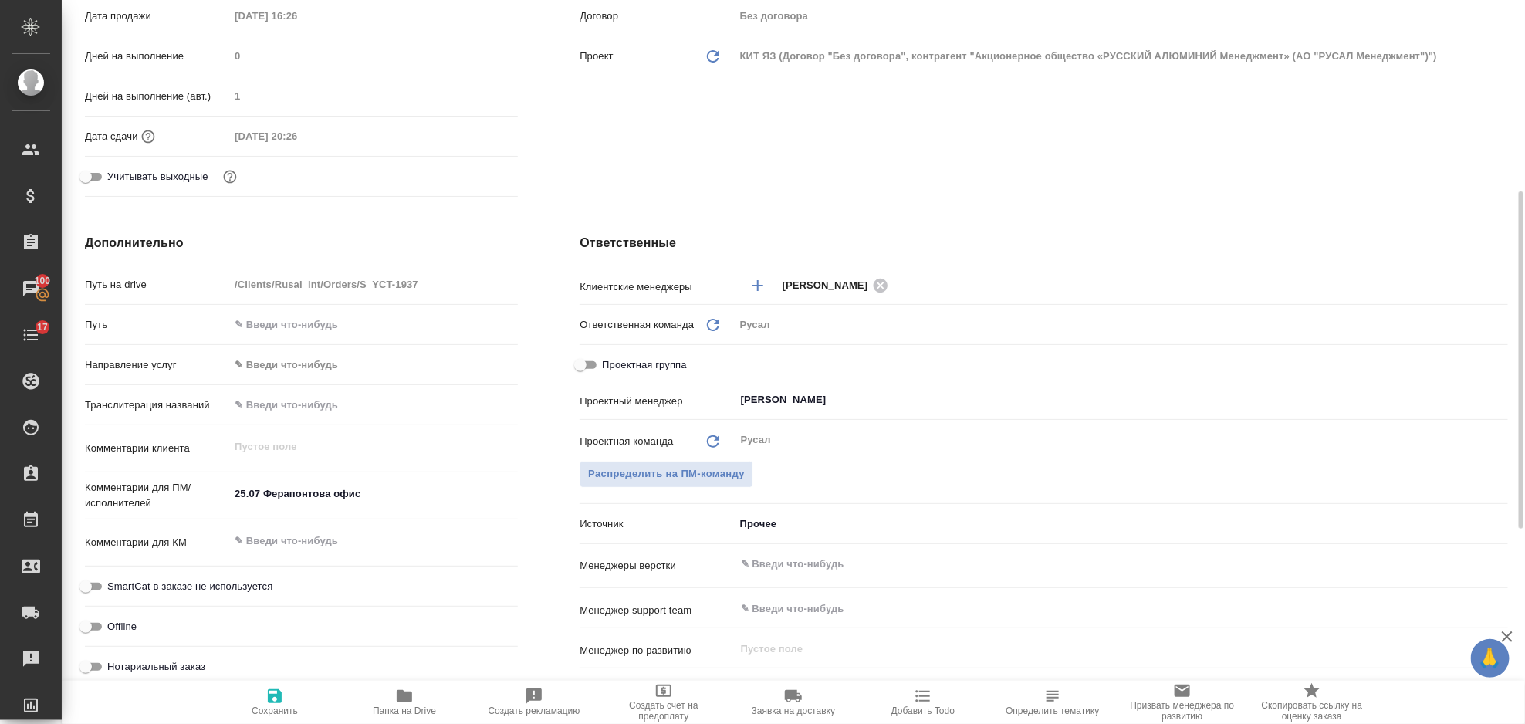
type textarea "x"
